Goal: Task Accomplishment & Management: Manage account settings

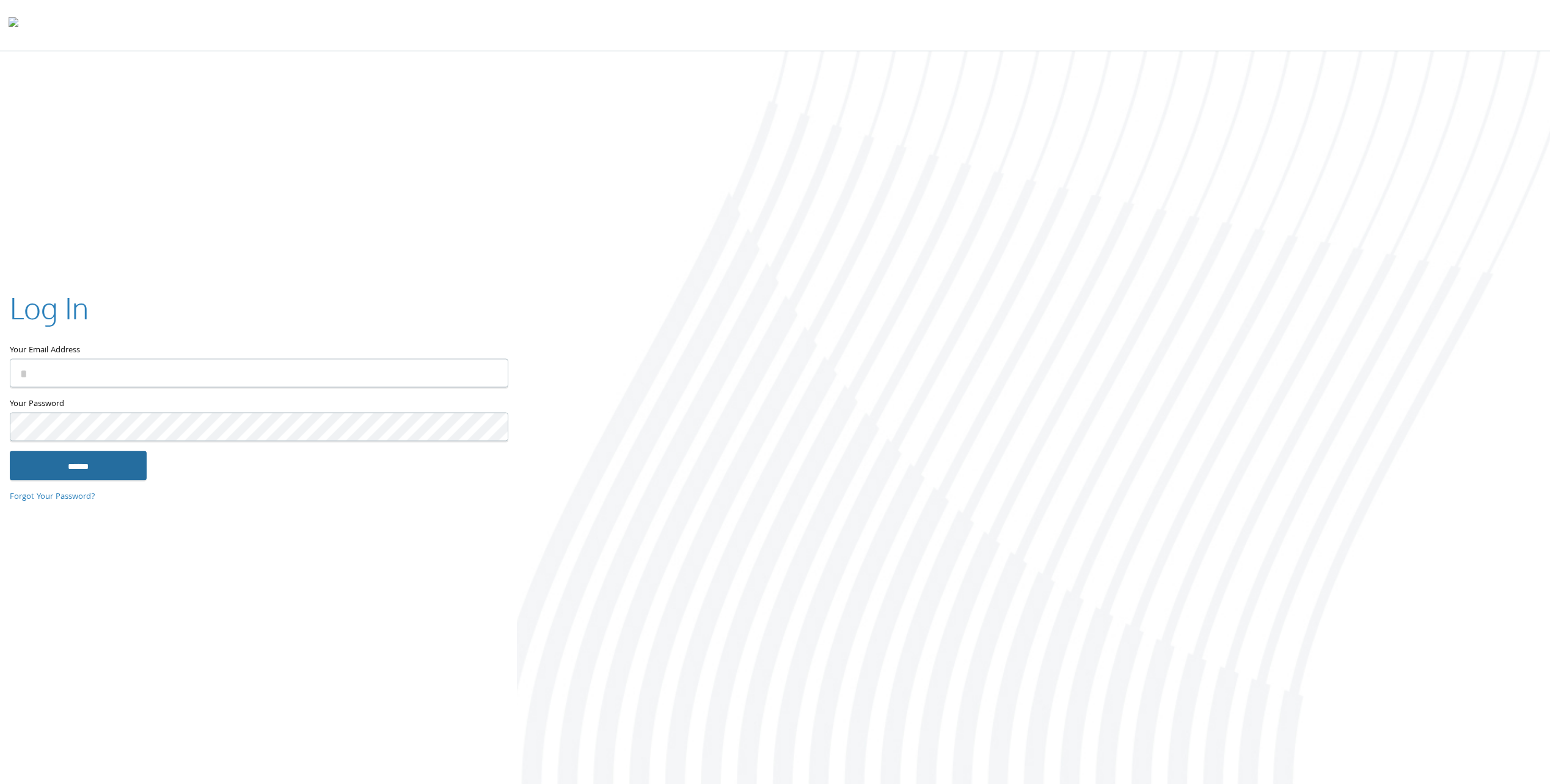
type input "**********"
click at [91, 457] on input "******" at bounding box center [78, 466] width 137 height 29
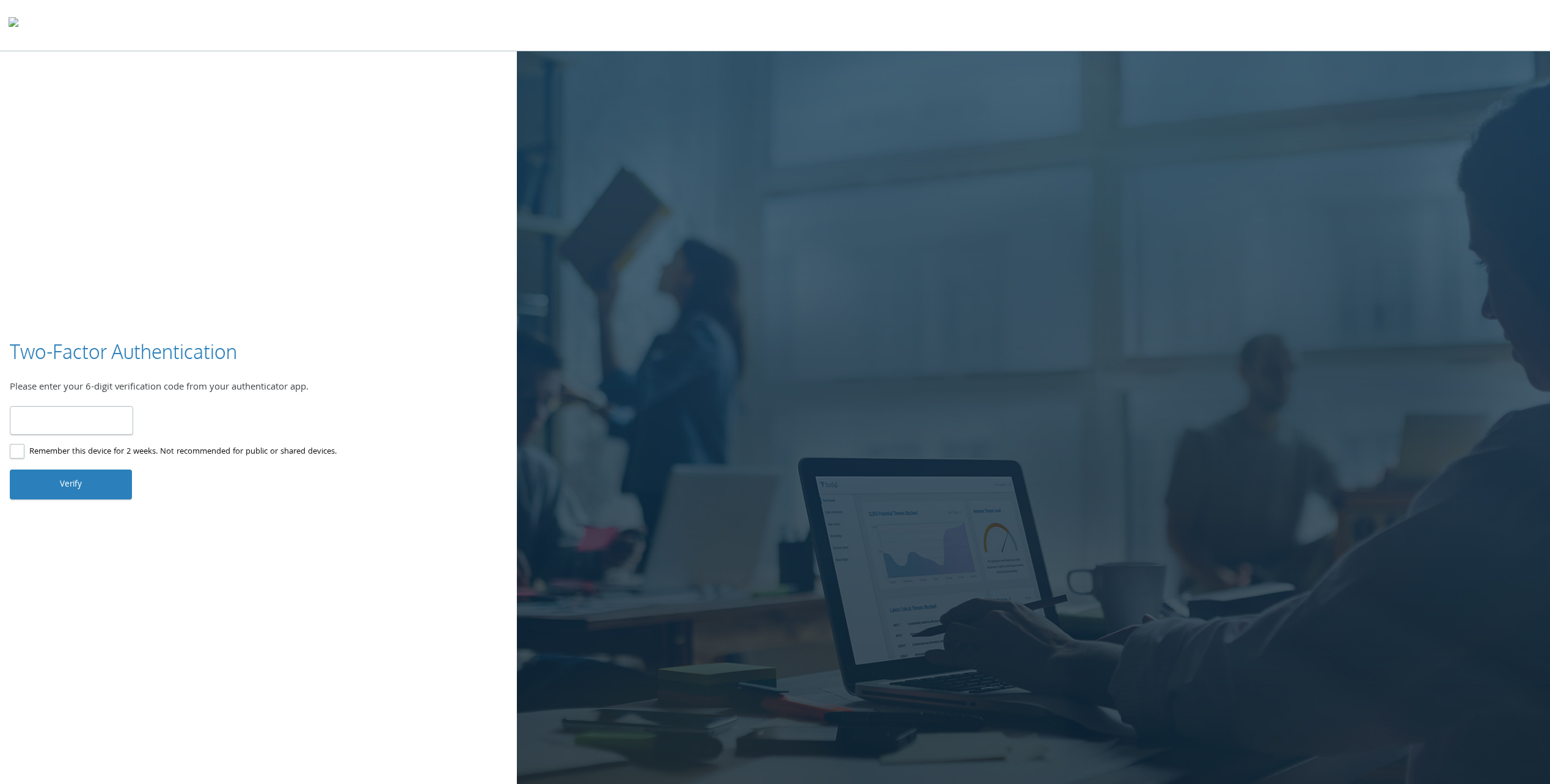
click at [74, 413] on input "number" at bounding box center [71, 420] width 123 height 29
type input "******"
